Goal: Communication & Community: Connect with others

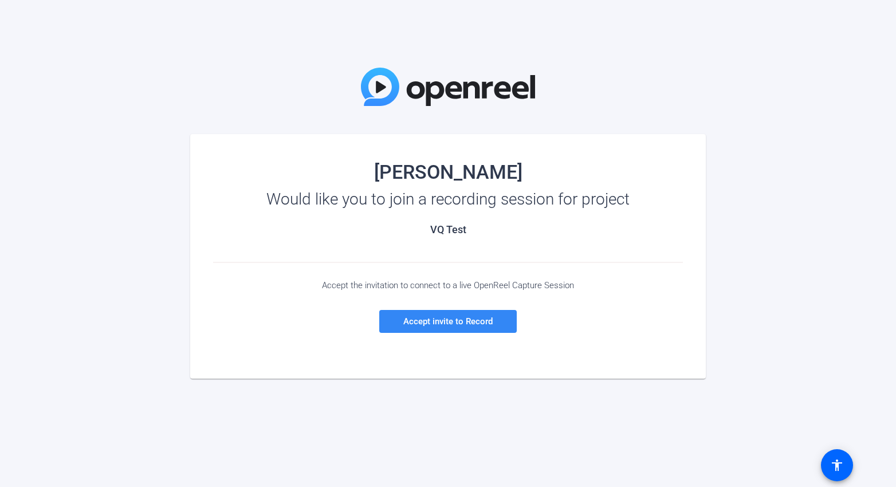
click at [457, 320] on span "Accept invite to Record" at bounding box center [447, 321] width 89 height 10
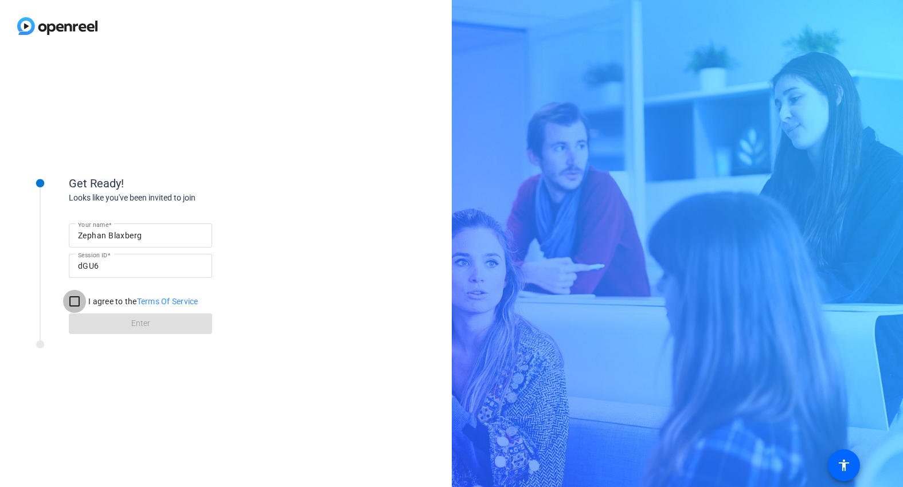
click at [77, 301] on input "I agree to the Terms Of Service" at bounding box center [74, 301] width 23 height 23
checkbox input "true"
click at [105, 322] on span at bounding box center [140, 324] width 143 height 28
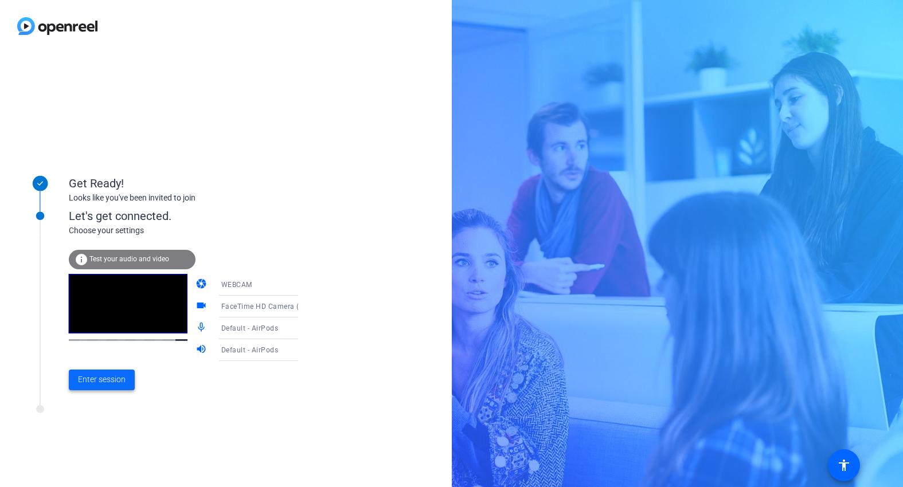
click at [112, 382] on span "Enter session" at bounding box center [102, 380] width 48 height 12
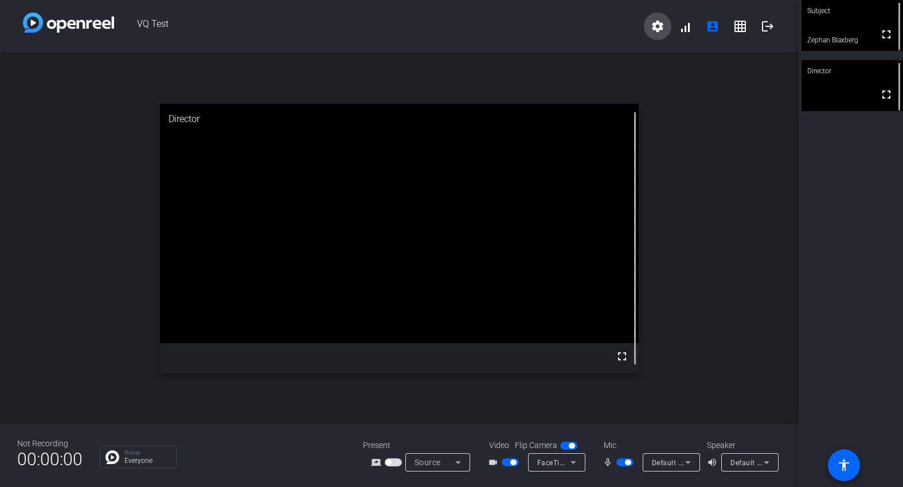
click at [658, 29] on mat-icon "settings" at bounding box center [657, 26] width 14 height 14
click at [658, 28] on div at bounding box center [451, 243] width 903 height 487
click at [714, 29] on mat-icon "account_box" at bounding box center [712, 26] width 14 height 14
click at [853, 32] on video at bounding box center [851, 25] width 101 height 51
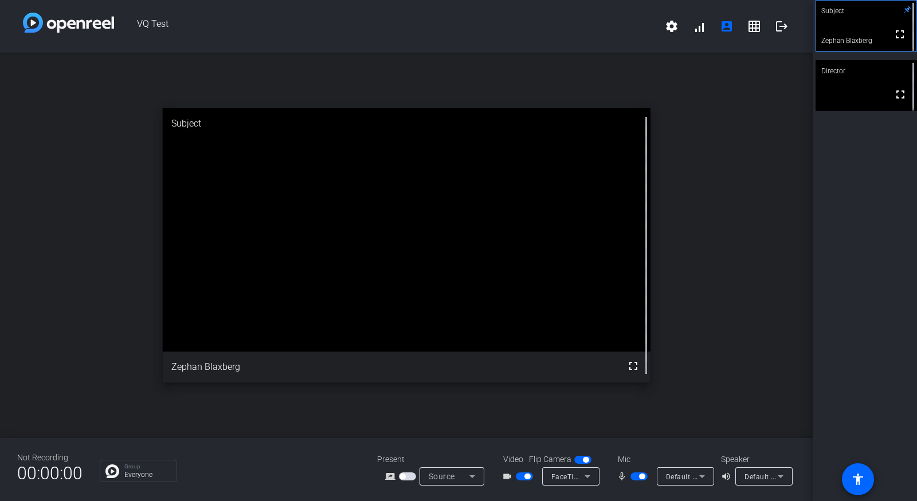
click at [456, 474] on div "Source" at bounding box center [449, 477] width 41 height 14
click at [760, 334] on div at bounding box center [458, 250] width 917 height 501
click at [473, 475] on icon at bounding box center [472, 477] width 14 height 14
click at [560, 411] on div at bounding box center [458, 250] width 917 height 501
click at [754, 25] on mat-icon "grid_on" at bounding box center [754, 26] width 14 height 14
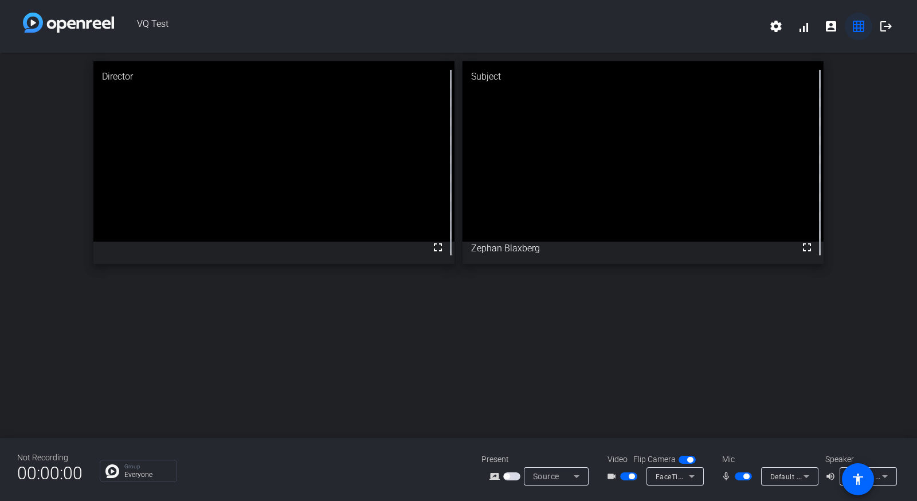
click at [861, 27] on mat-icon "grid_on" at bounding box center [859, 26] width 14 height 14
click at [795, 32] on span at bounding box center [804, 27] width 28 height 28
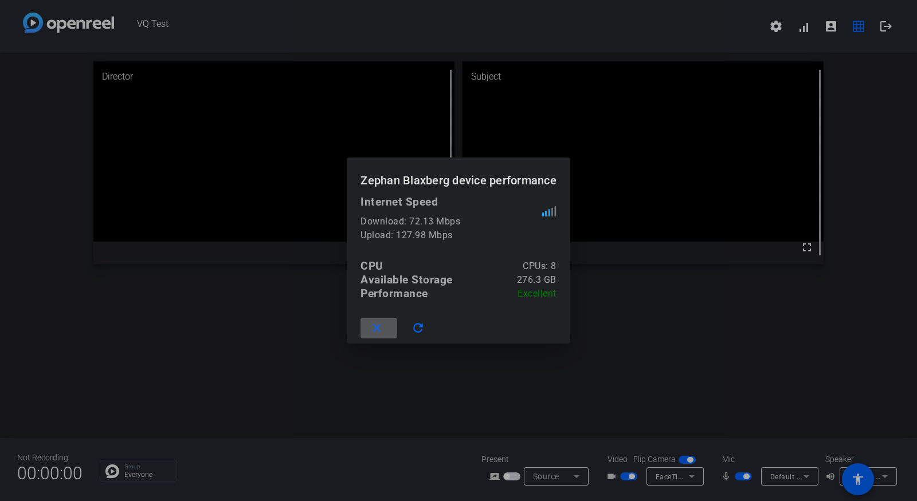
drag, startPoint x: 721, startPoint y: 324, endPoint x: 711, endPoint y: 324, distance: 10.3
click at [721, 324] on div at bounding box center [458, 250] width 917 height 501
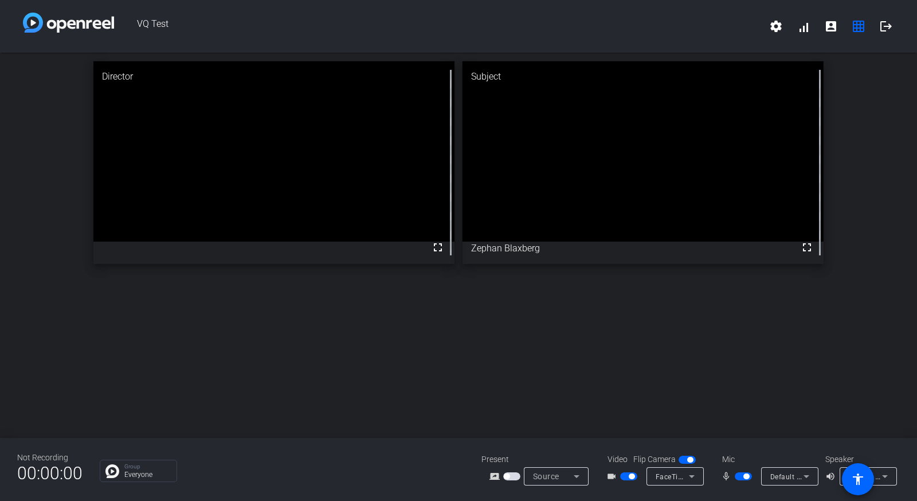
click at [699, 472] on div "FaceTime HD Camera (5B00:3AA6)" at bounding box center [674, 477] width 57 height 18
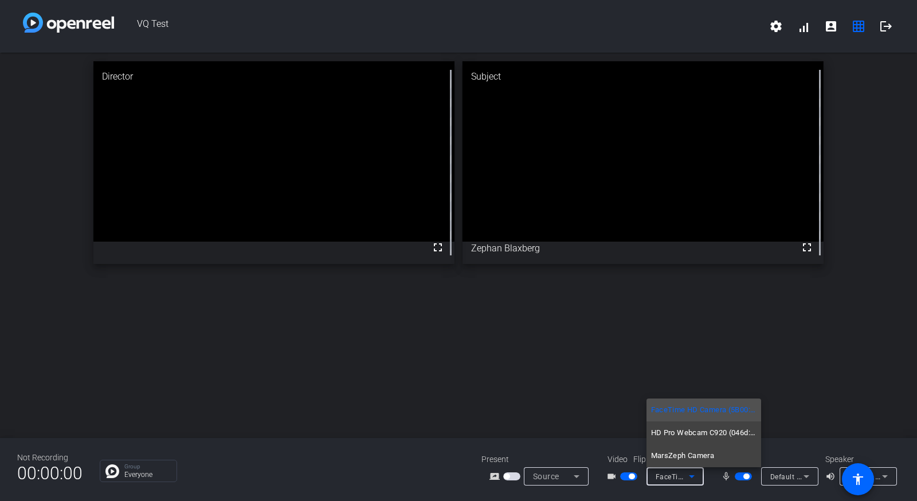
click at [828, 346] on div at bounding box center [458, 250] width 917 height 501
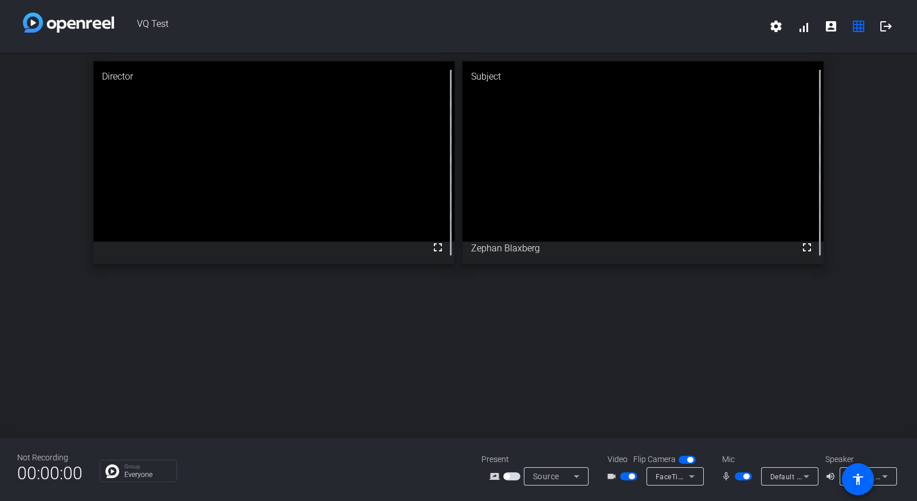
click at [572, 475] on icon at bounding box center [577, 477] width 14 height 14
click at [654, 391] on div at bounding box center [458, 250] width 917 height 501
click at [835, 25] on mat-icon "account_box" at bounding box center [831, 26] width 14 height 14
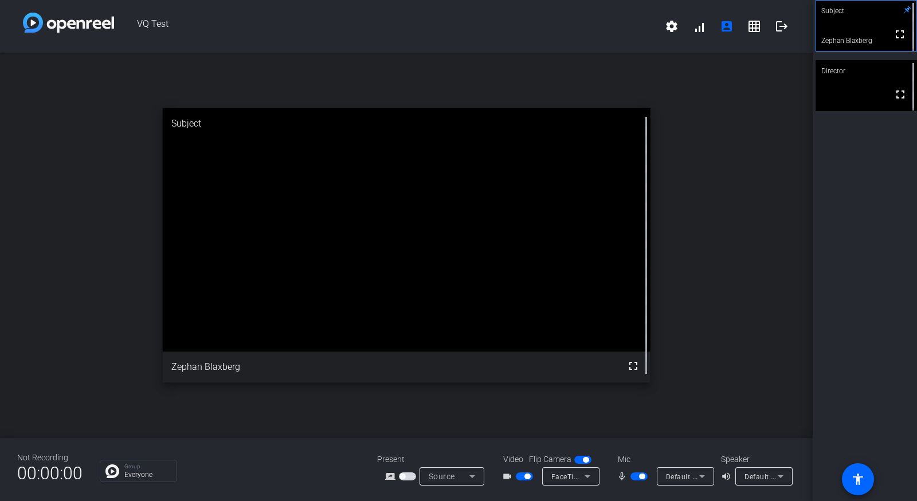
drag, startPoint x: 860, startPoint y: 28, endPoint x: 878, endPoint y: 215, distance: 188.2
click at [878, 216] on div "Subject fullscreen [PERSON_NAME] Director fullscreen" at bounding box center [865, 250] width 104 height 501
drag, startPoint x: 389, startPoint y: 289, endPoint x: 552, endPoint y: 291, distance: 163.9
click at [553, 292] on video at bounding box center [407, 230] width 488 height 244
click at [723, 366] on div "open_in_new Subject fullscreen Zephan Blaxberg" at bounding box center [406, 246] width 813 height 386
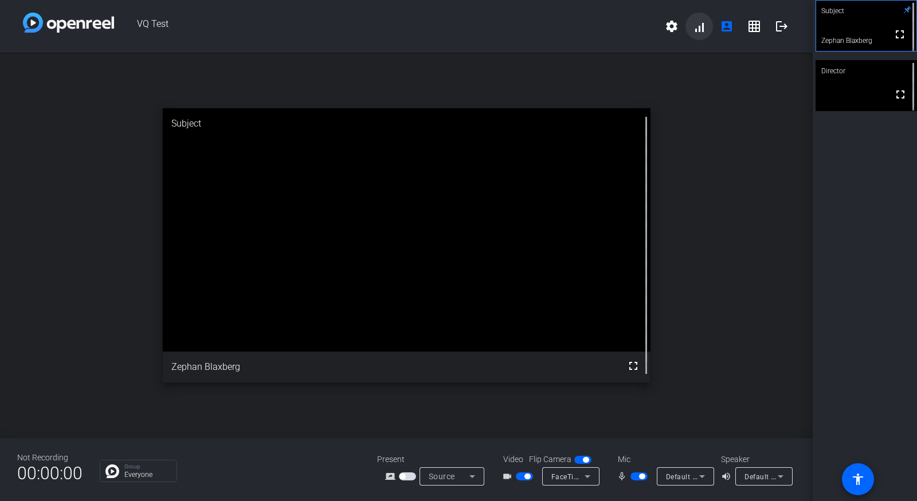
click at [703, 27] on span at bounding box center [699, 27] width 28 height 28
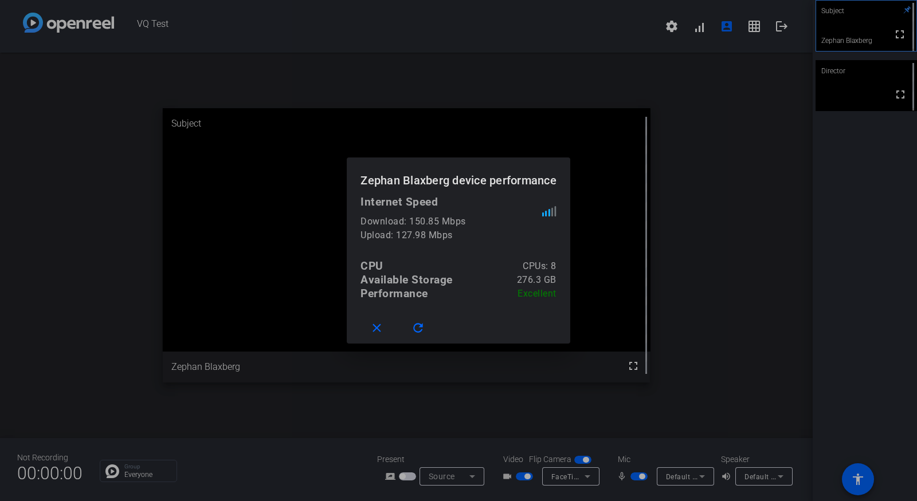
click at [670, 211] on div at bounding box center [458, 250] width 917 height 501
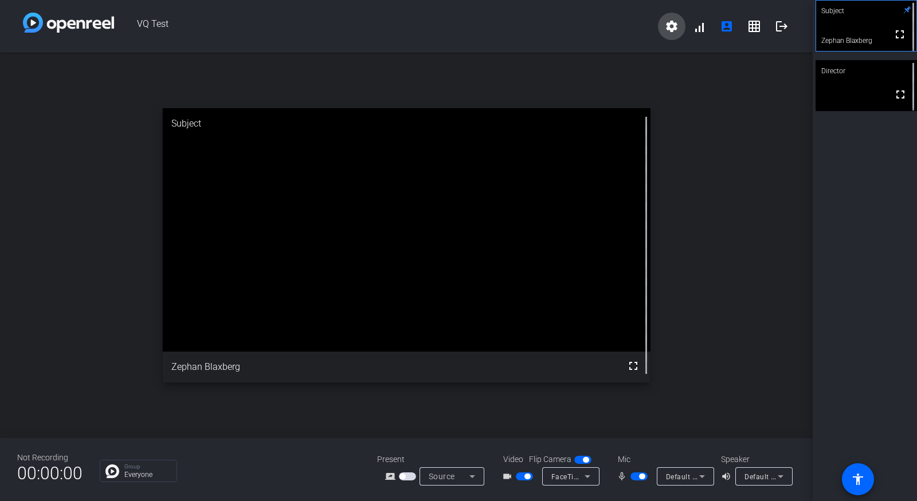
click at [673, 31] on mat-icon "settings" at bounding box center [672, 26] width 14 height 14
click at [745, 134] on div at bounding box center [458, 250] width 917 height 501
click at [750, 28] on mat-icon "grid_on" at bounding box center [754, 26] width 14 height 14
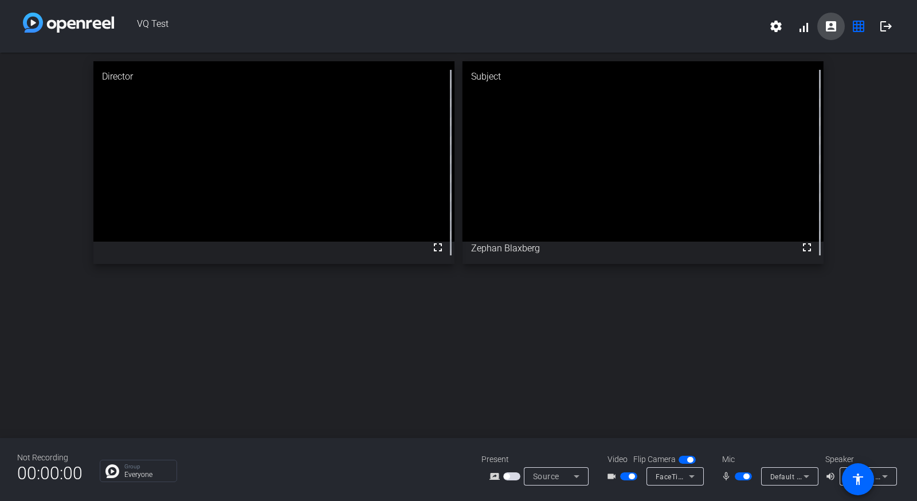
click at [838, 29] on span at bounding box center [831, 27] width 28 height 28
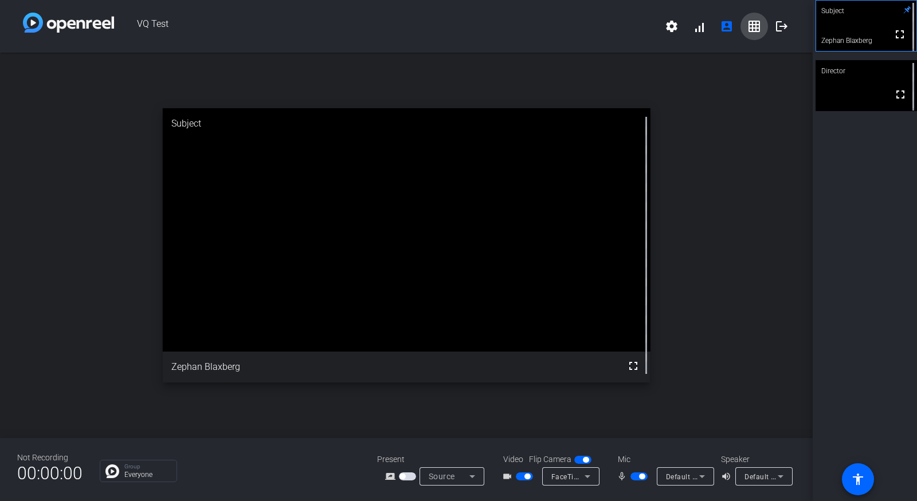
click at [757, 29] on mat-icon "grid_on" at bounding box center [754, 26] width 14 height 14
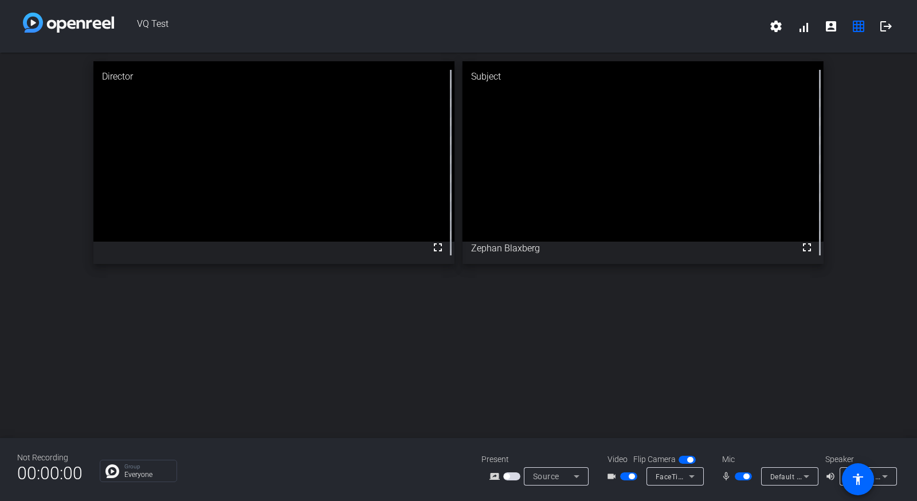
click at [686, 341] on div "Director fullscreen Subject fullscreen [PERSON_NAME]" at bounding box center [458, 246] width 917 height 386
click at [509, 339] on div "Director fullscreen Subject fullscreen [PERSON_NAME]" at bounding box center [458, 246] width 917 height 386
click at [692, 158] on video at bounding box center [642, 151] width 361 height 181
drag, startPoint x: 692, startPoint y: 157, endPoint x: 260, endPoint y: 206, distance: 435.4
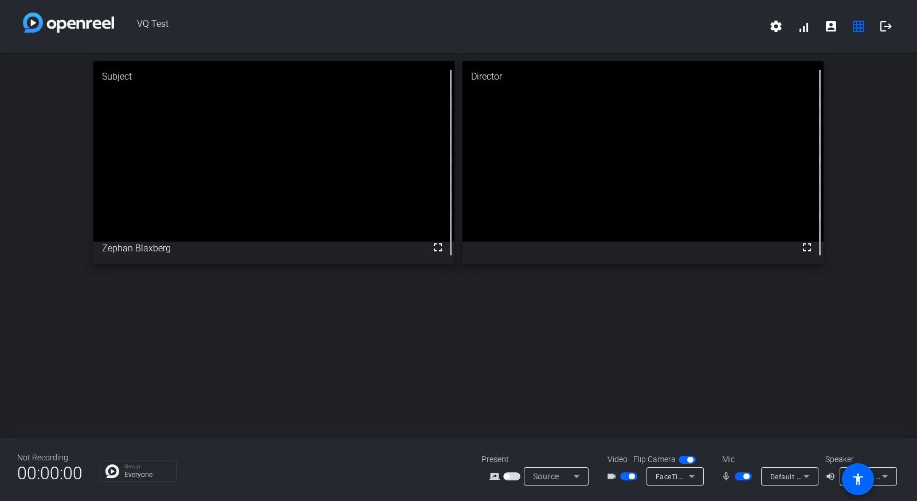
drag, startPoint x: 289, startPoint y: 176, endPoint x: 612, endPoint y: 174, distance: 322.6
drag, startPoint x: 301, startPoint y: 194, endPoint x: 540, endPoint y: 196, distance: 239.0
click at [885, 27] on mat-icon "logout" at bounding box center [886, 26] width 14 height 14
click at [885, 28] on mat-icon "logout" at bounding box center [886, 26] width 14 height 14
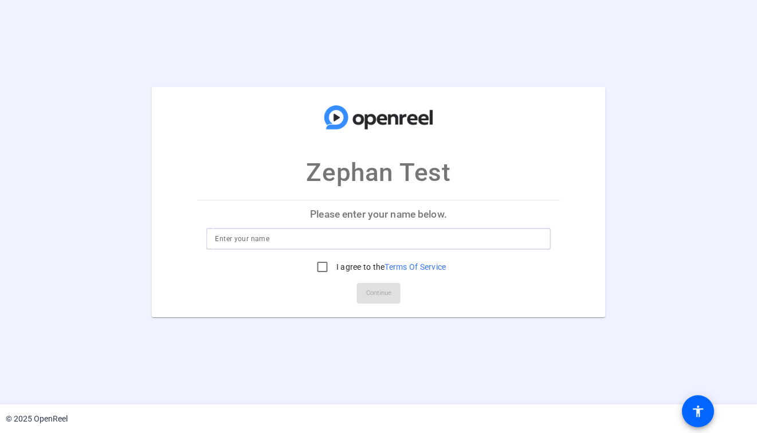
click at [298, 242] on input at bounding box center [378, 239] width 327 height 14
type input "Zephan Blaxberg"
click at [327, 266] on input "I agree to the Terms Of Service" at bounding box center [322, 267] width 23 height 23
checkbox input "true"
click at [378, 292] on span "Continue" at bounding box center [378, 293] width 25 height 17
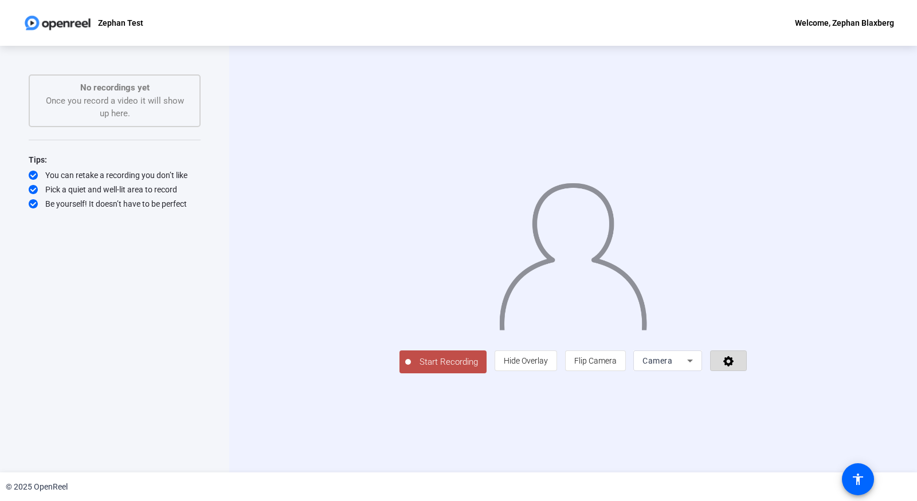
click at [746, 375] on span at bounding box center [729, 361] width 36 height 28
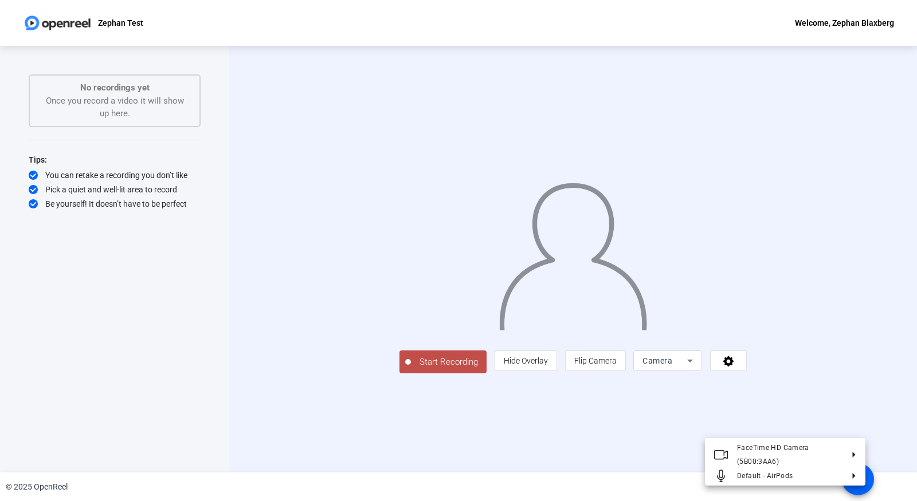
click at [756, 422] on div at bounding box center [458, 250] width 917 height 501
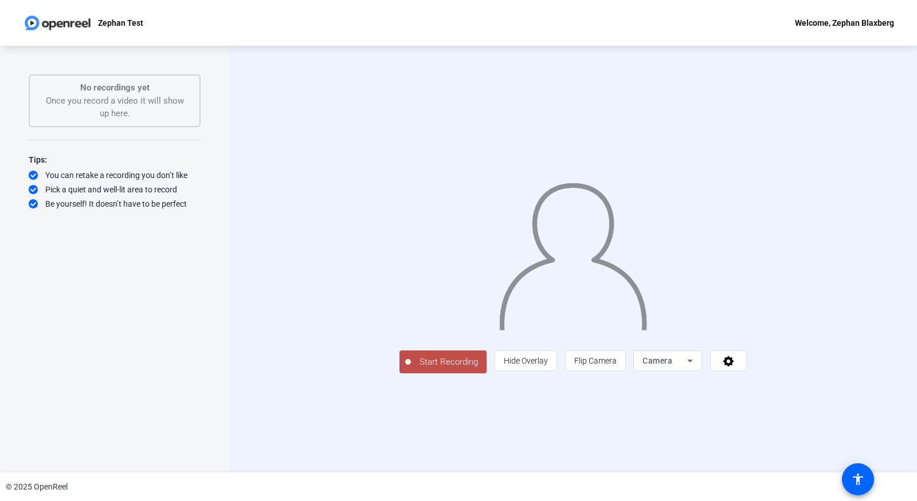
click at [702, 371] on div "Camera" at bounding box center [667, 361] width 69 height 21
drag, startPoint x: 801, startPoint y: 423, endPoint x: 810, endPoint y: 423, distance: 8.6
click at [756, 423] on div at bounding box center [458, 250] width 917 height 501
click at [735, 367] on icon at bounding box center [728, 360] width 13 height 11
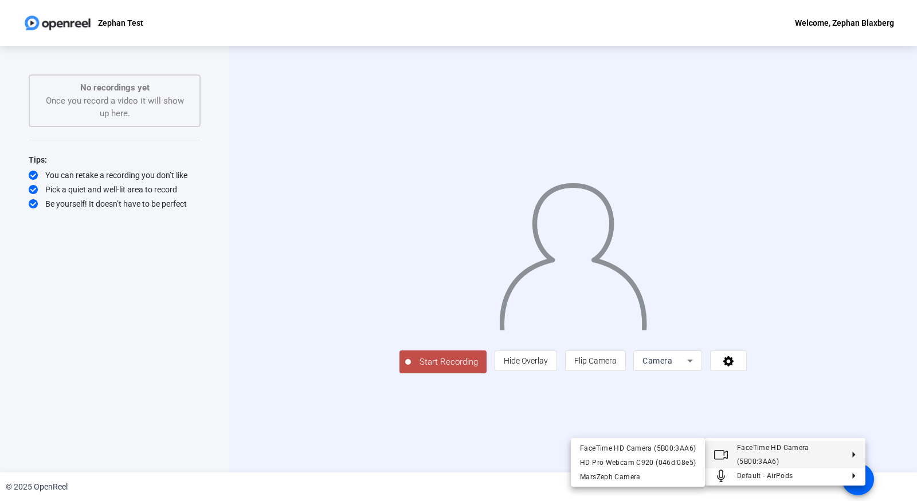
click at [756, 344] on div at bounding box center [458, 250] width 917 height 501
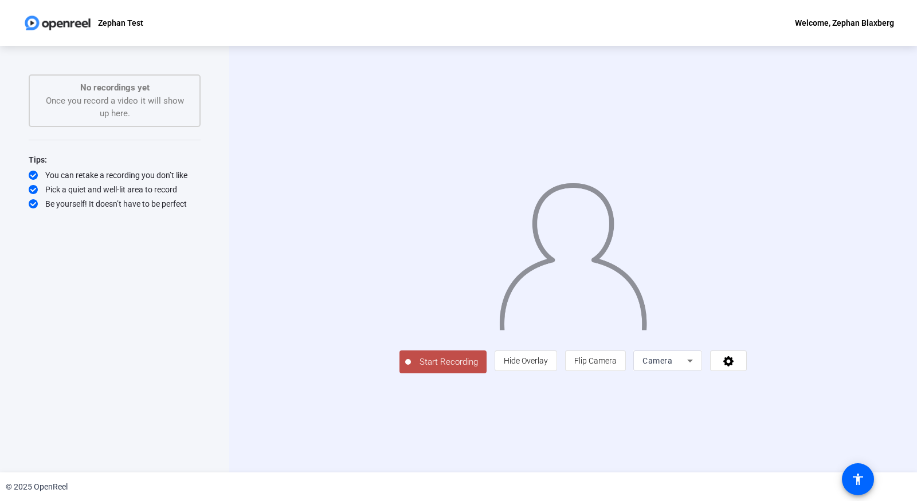
click at [518, 433] on div "Start Recording person Hide Overlay flip Flip Camera Camera" at bounding box center [573, 259] width 688 height 427
click at [548, 366] on span "Hide Overlay" at bounding box center [526, 360] width 44 height 9
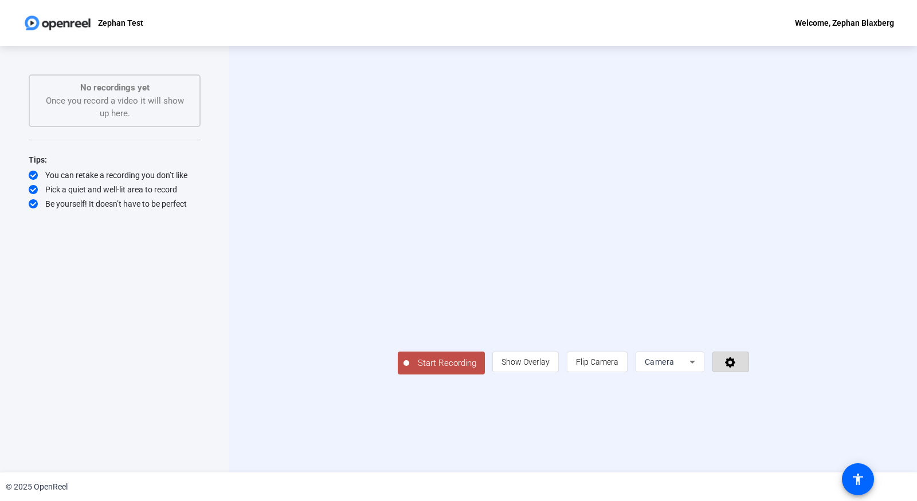
click at [735, 368] on icon at bounding box center [730, 363] width 10 height 10
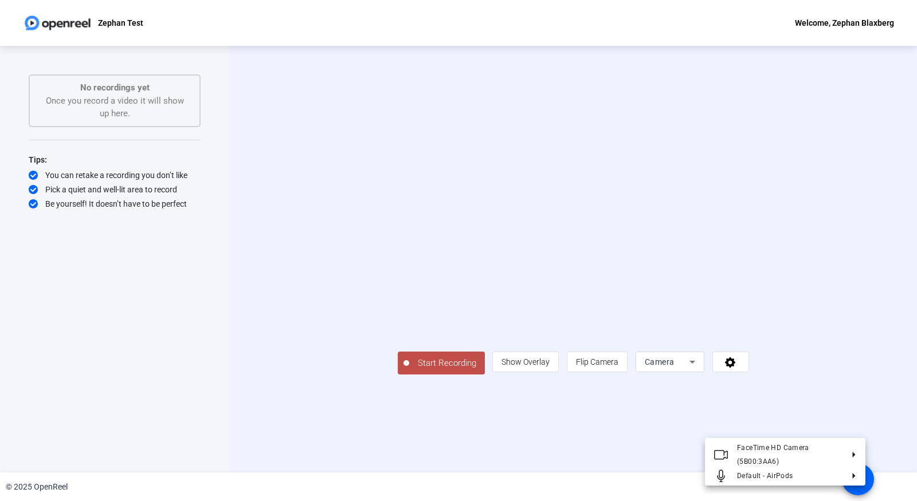
click at [756, 426] on div at bounding box center [458, 250] width 917 height 501
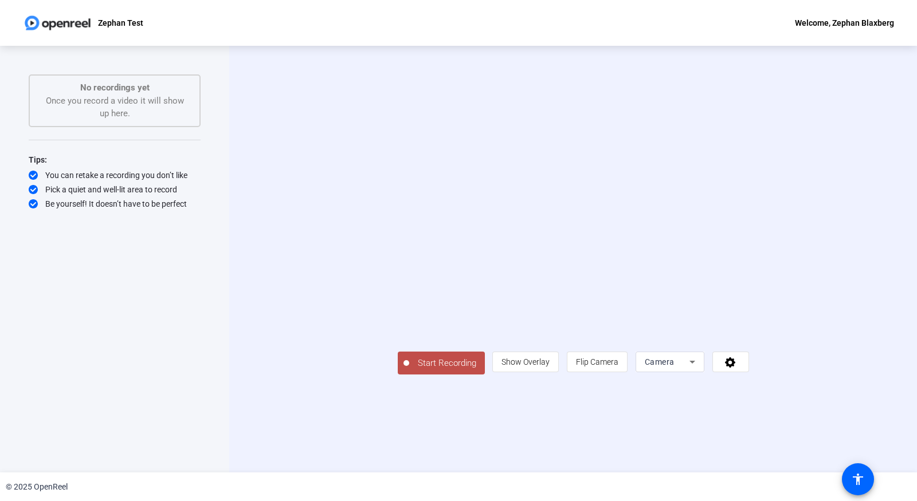
click at [699, 369] on icon at bounding box center [692, 362] width 14 height 14
click at [756, 433] on div at bounding box center [458, 250] width 917 height 501
click at [737, 368] on icon at bounding box center [730, 361] width 13 height 11
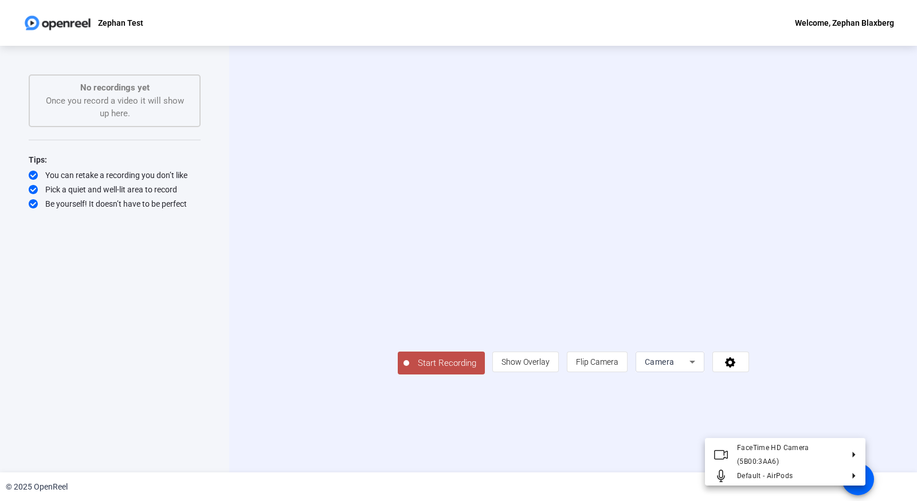
click at [756, 426] on div at bounding box center [458, 250] width 917 height 501
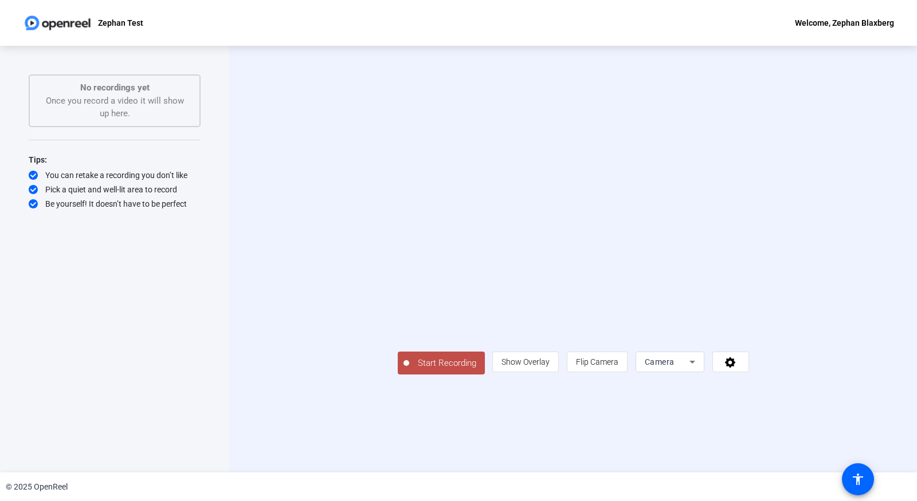
click at [695, 364] on icon at bounding box center [692, 362] width 6 height 3
drag, startPoint x: 156, startPoint y: 347, endPoint x: 125, endPoint y: 351, distance: 31.2
click at [151, 352] on div at bounding box center [458, 250] width 917 height 501
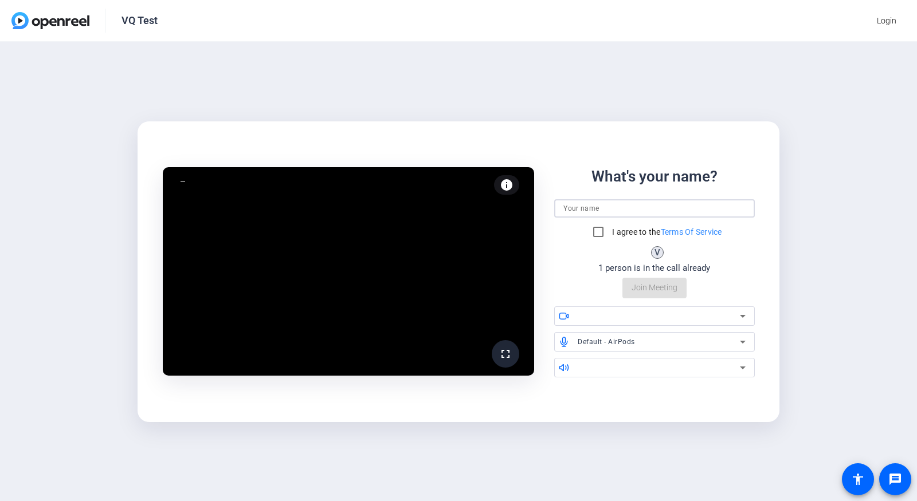
click at [612, 208] on input at bounding box center [654, 209] width 182 height 14
type input "Zephan"
click at [603, 229] on input "I agree to the Terms Of Service" at bounding box center [598, 232] width 23 height 23
checkbox input "true"
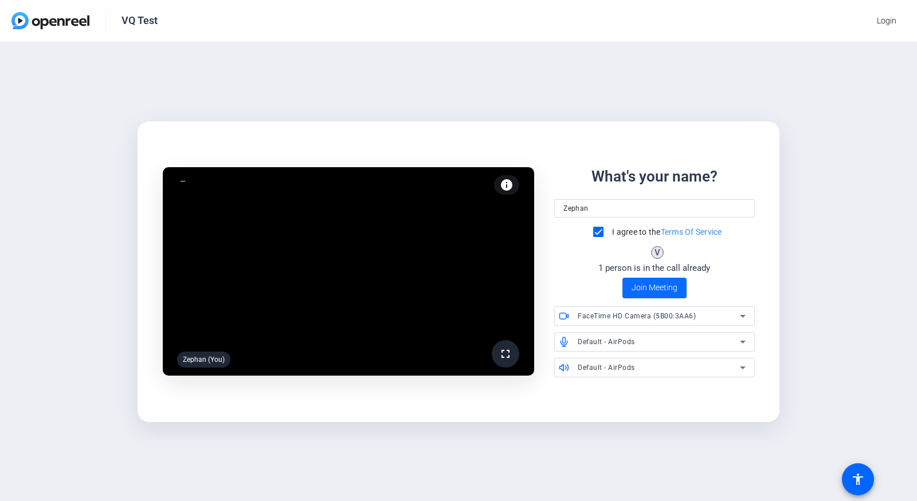
click at [658, 288] on span "Join Meeting" at bounding box center [654, 288] width 46 height 12
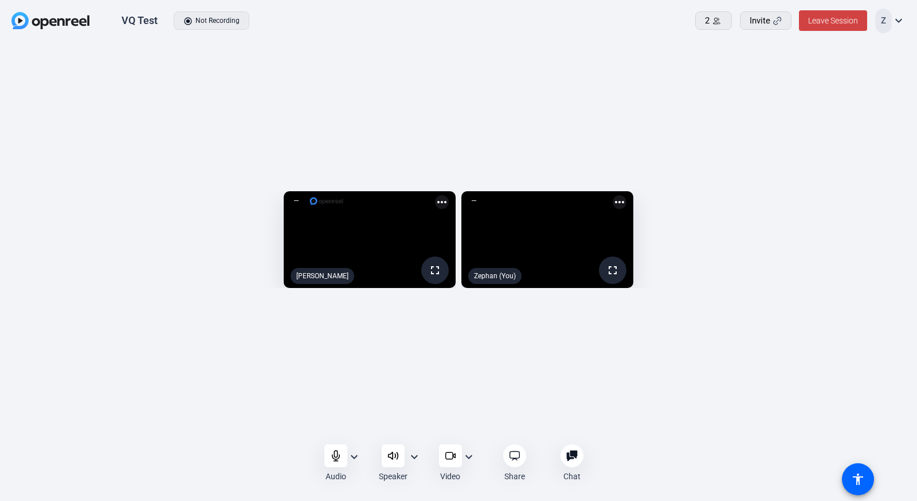
click at [469, 455] on mat-icon "expand_more" at bounding box center [469, 457] width 14 height 14
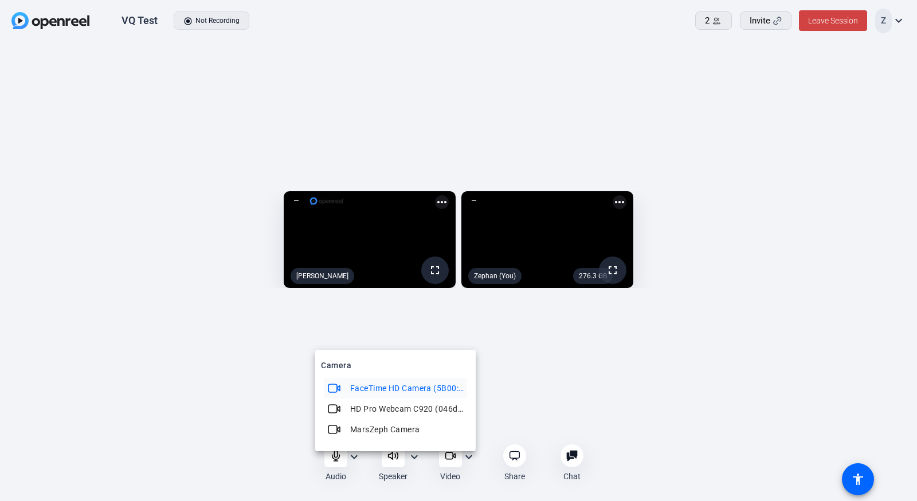
click at [605, 407] on div at bounding box center [458, 250] width 917 height 501
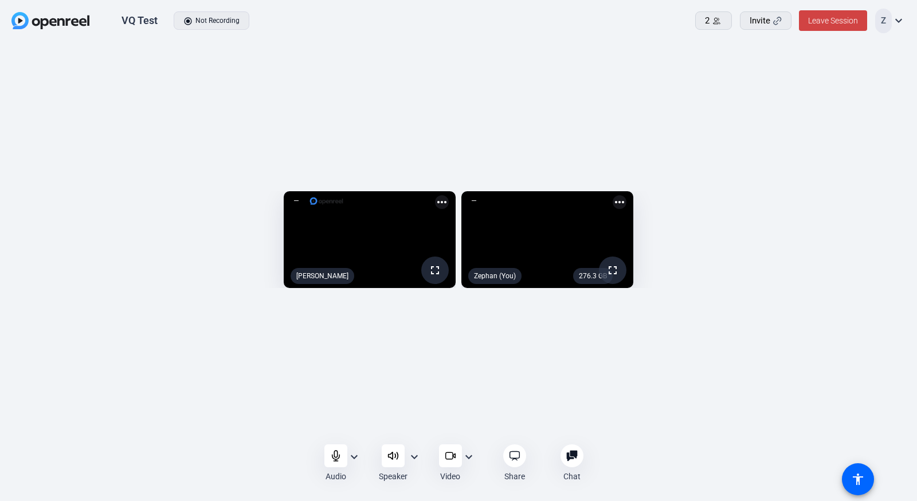
click at [626, 195] on mat-icon "more_horiz" at bounding box center [620, 202] width 14 height 14
click at [878, 134] on div at bounding box center [458, 250] width 917 height 501
click at [626, 195] on mat-icon "more_horiz" at bounding box center [620, 202] width 14 height 14
click at [877, 134] on div at bounding box center [458, 250] width 917 height 501
click at [763, 28] on span at bounding box center [765, 21] width 50 height 28
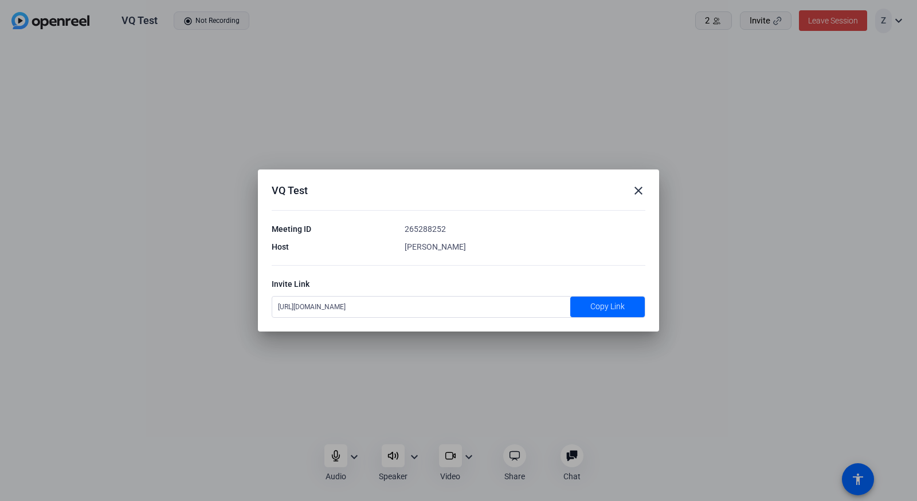
click at [643, 189] on mat-icon "close" at bounding box center [638, 191] width 14 height 14
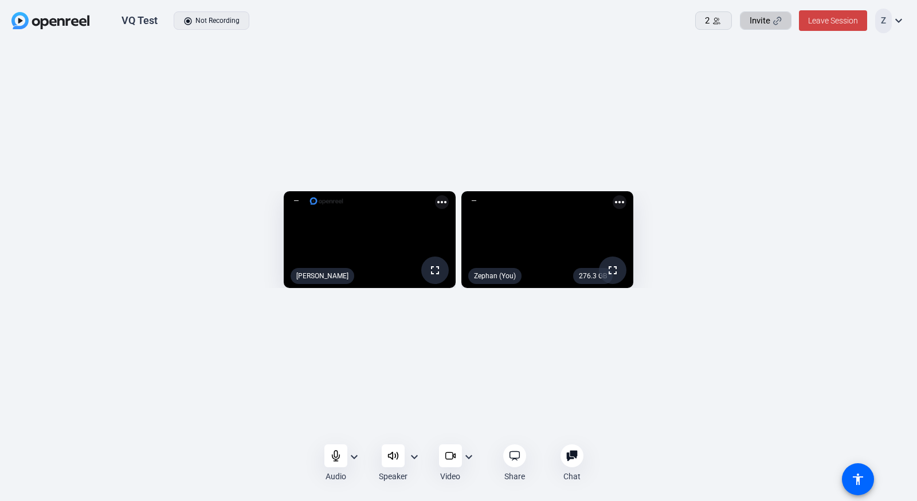
click at [310, 72] on div "fullscreen Vincent Quatroche more_horiz 276.3 GB fullscreen Zephan (You) more_h…" at bounding box center [458, 242] width 917 height 401
click at [466, 457] on mat-icon "expand_more" at bounding box center [469, 457] width 14 height 14
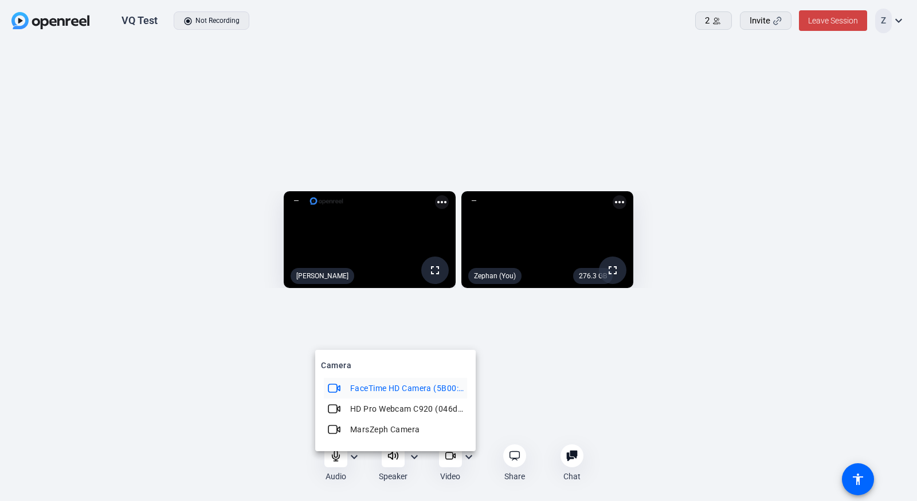
click at [466, 457] on div at bounding box center [458, 250] width 917 height 501
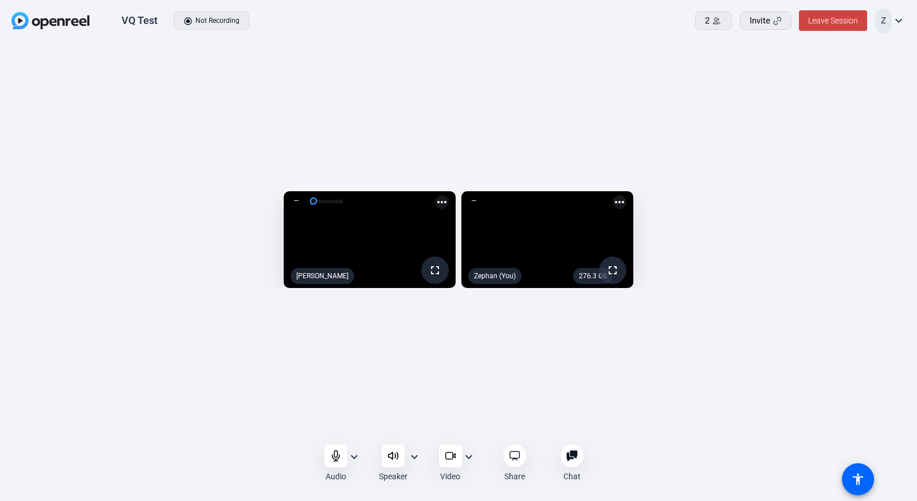
click at [416, 458] on mat-icon "expand_more" at bounding box center [414, 457] width 14 height 14
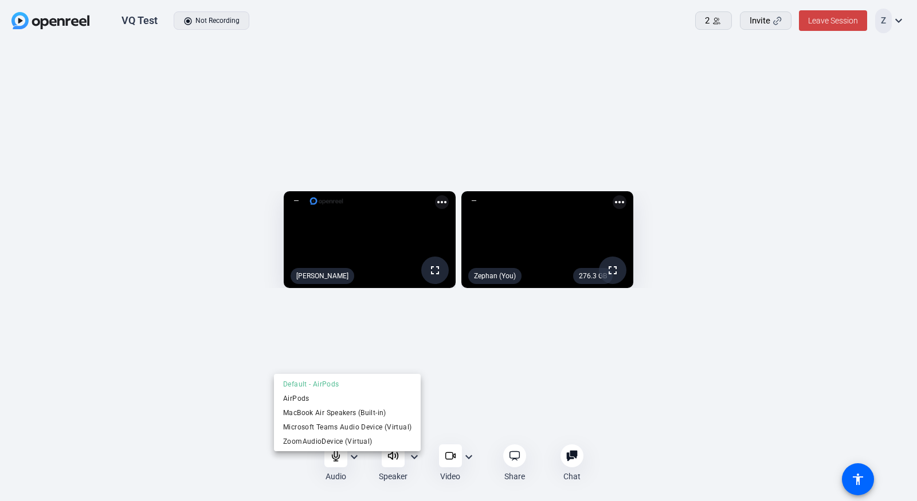
click at [416, 458] on div at bounding box center [458, 250] width 917 height 501
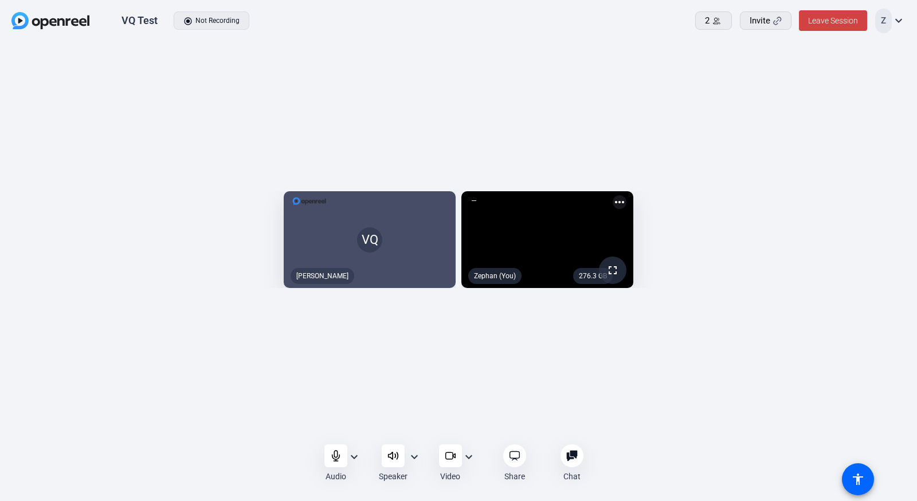
click at [626, 195] on mat-icon "more_horiz" at bounding box center [620, 202] width 14 height 14
click at [878, 134] on div at bounding box center [458, 250] width 917 height 501
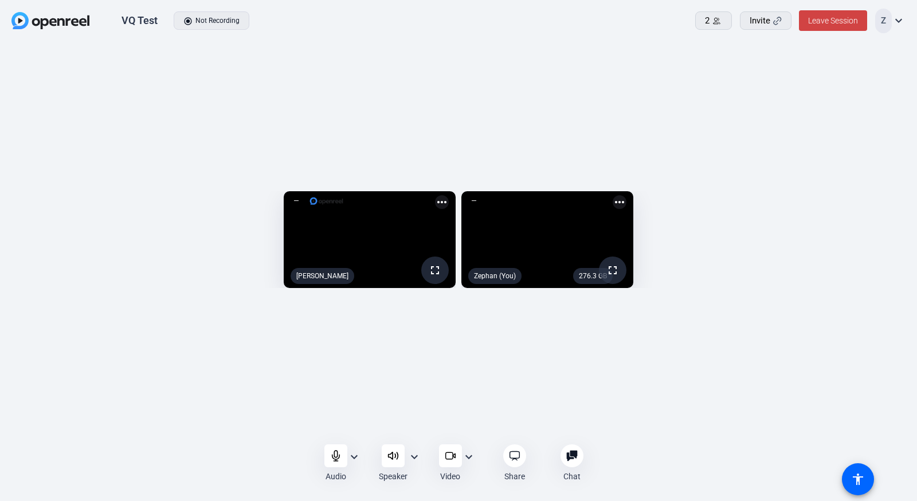
click at [626, 195] on mat-icon "more_horiz" at bounding box center [620, 202] width 14 height 14
click at [849, 166] on span "Flip camera" at bounding box center [850, 165] width 46 height 14
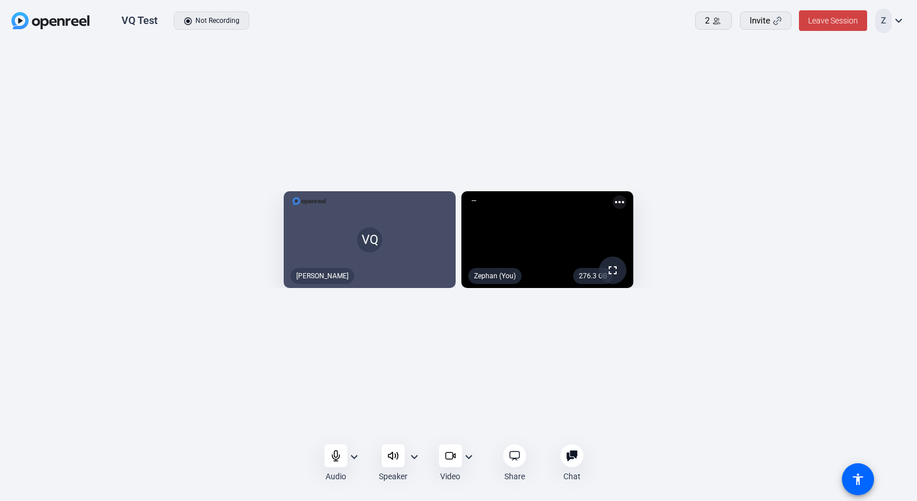
click at [626, 195] on mat-icon "more_horiz" at bounding box center [620, 202] width 14 height 14
click at [857, 161] on span "Flip camera" at bounding box center [850, 165] width 46 height 14
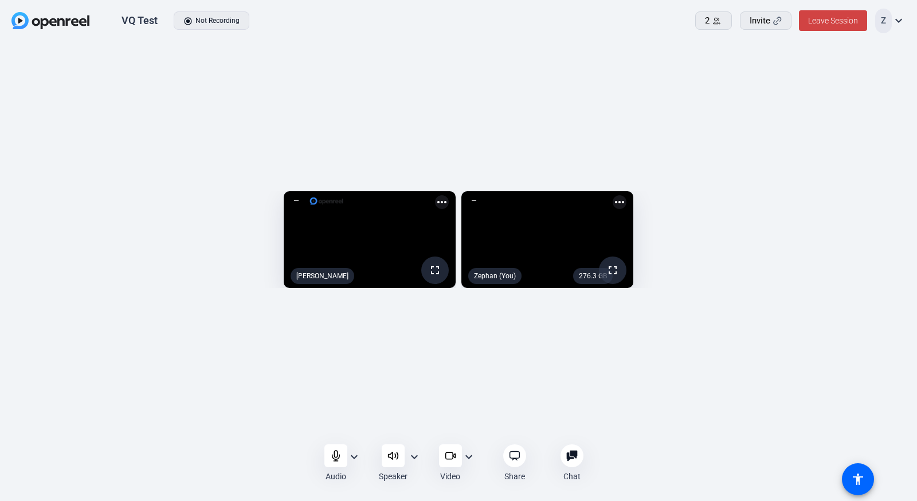
click at [124, 18] on div "VQ Test" at bounding box center [139, 21] width 36 height 14
click at [634, 415] on div "fullscreen Vincent Quatroche more_horiz 276.3 GB fullscreen Zephan (You) more_h…" at bounding box center [458, 242] width 917 height 401
click at [613, 284] on div "276.3 GB" at bounding box center [593, 276] width 40 height 16
click at [708, 446] on div "Audio expand_more Speaker expand_more Video expand_more Share Chat 0 more_horiz…" at bounding box center [458, 464] width 917 height 40
